Goal: Information Seeking & Learning: Check status

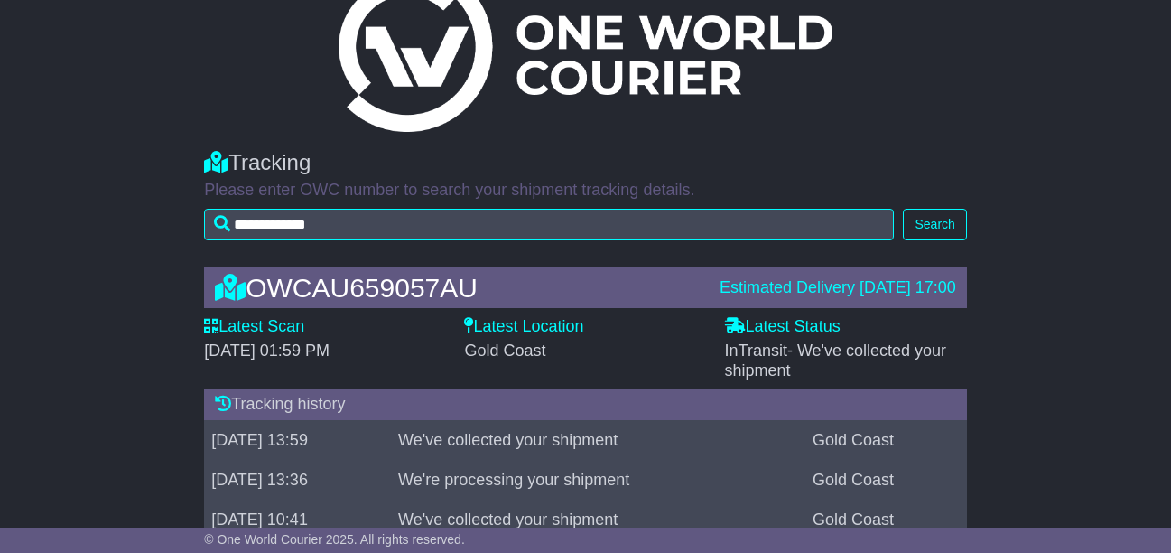
scroll to position [144, 0]
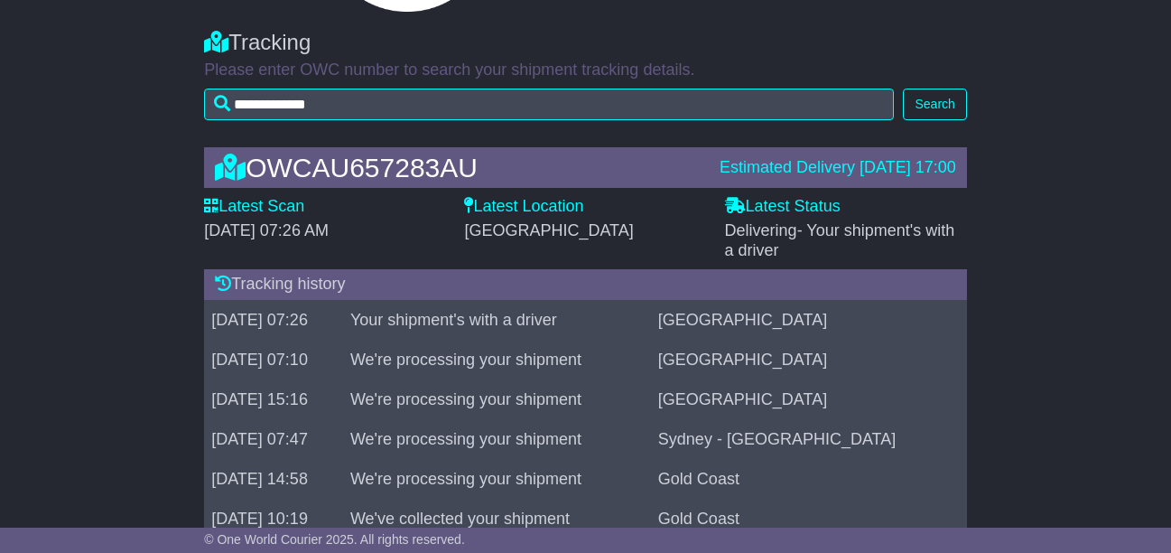
scroll to position [181, 0]
